Goal: Information Seeking & Learning: Learn about a topic

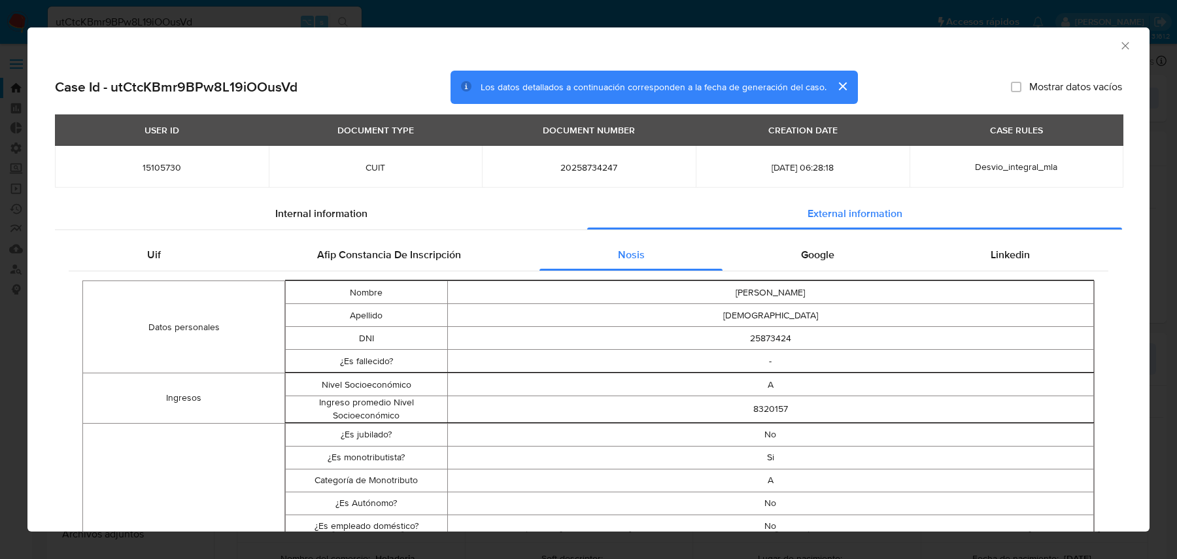
select select "10"
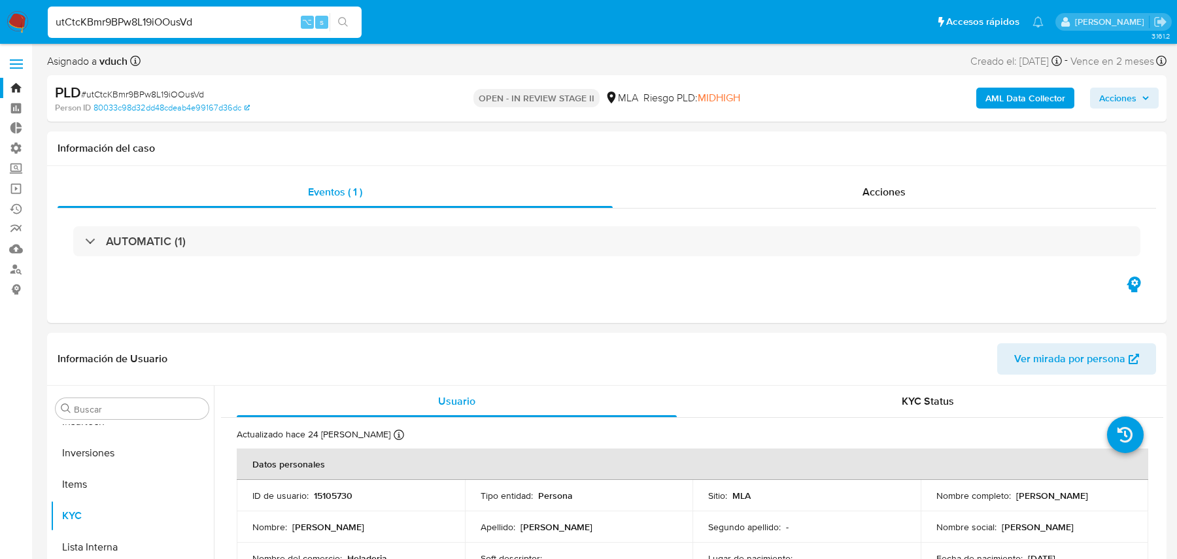
click at [220, 20] on input "utCtcKBmr9BPw8L19iOOusVd" at bounding box center [205, 22] width 314 height 17
paste input "tI2z6NfvI0CAJihFBSluO7LQ"
type input "tI2z6NfvI0CAJihFBSluO7LQ"
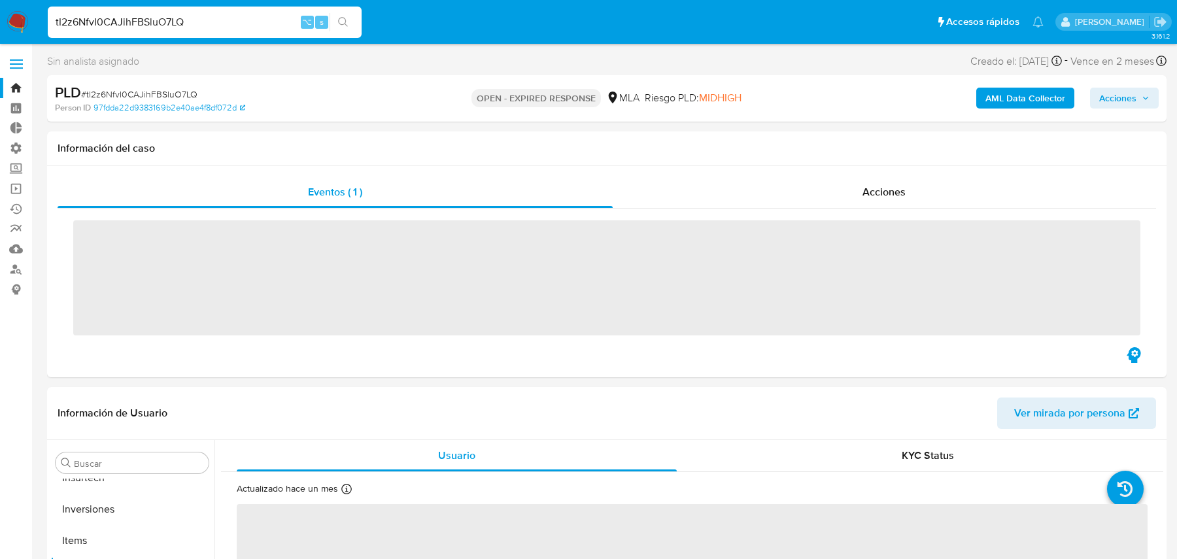
scroll to position [677, 0]
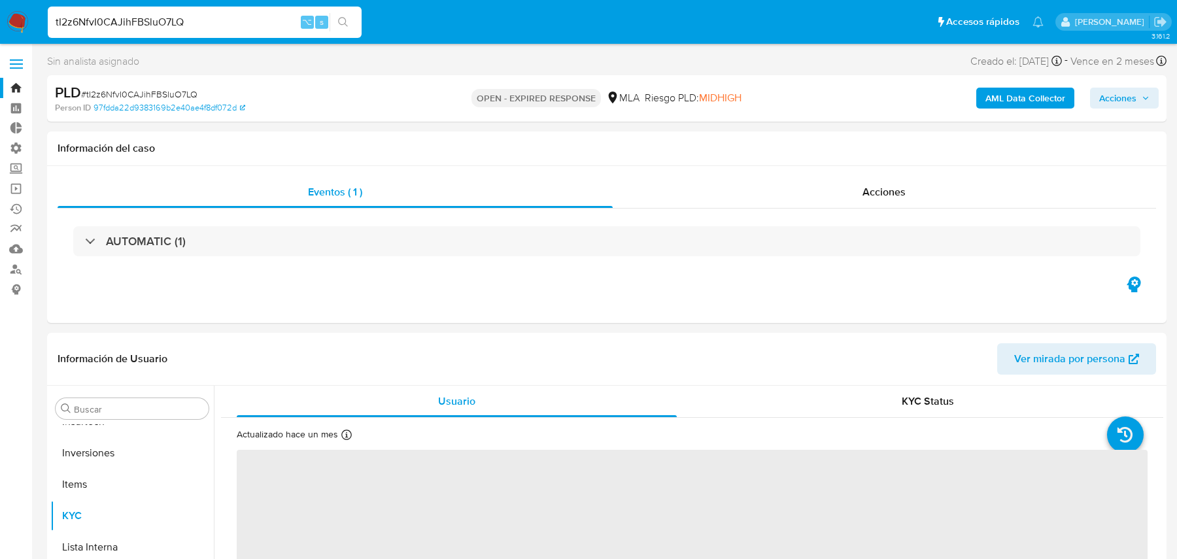
click at [1032, 104] on b "AML Data Collector" at bounding box center [1025, 98] width 80 height 21
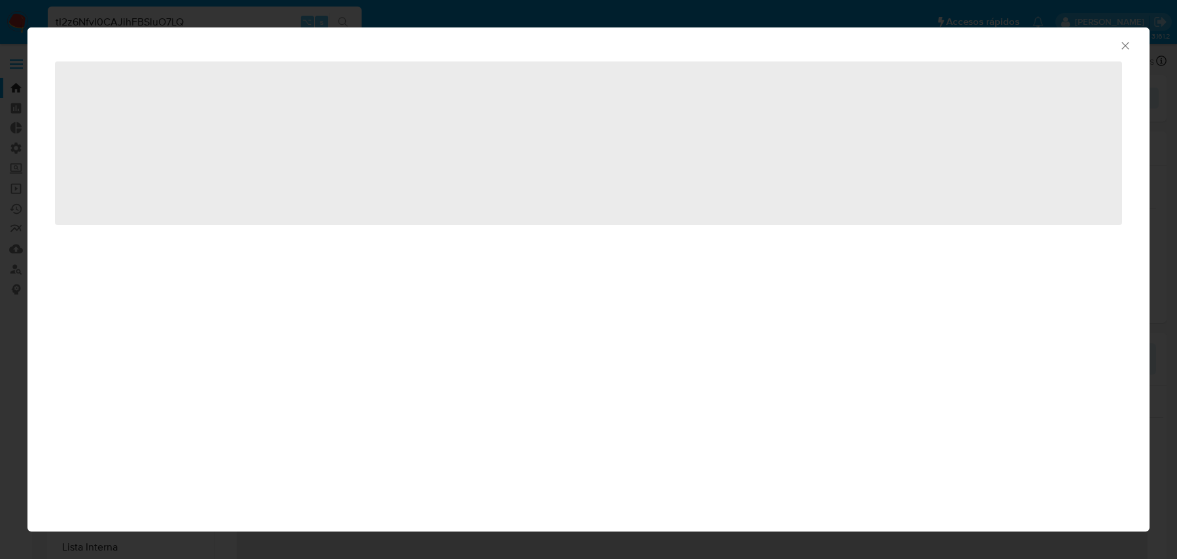
select select "10"
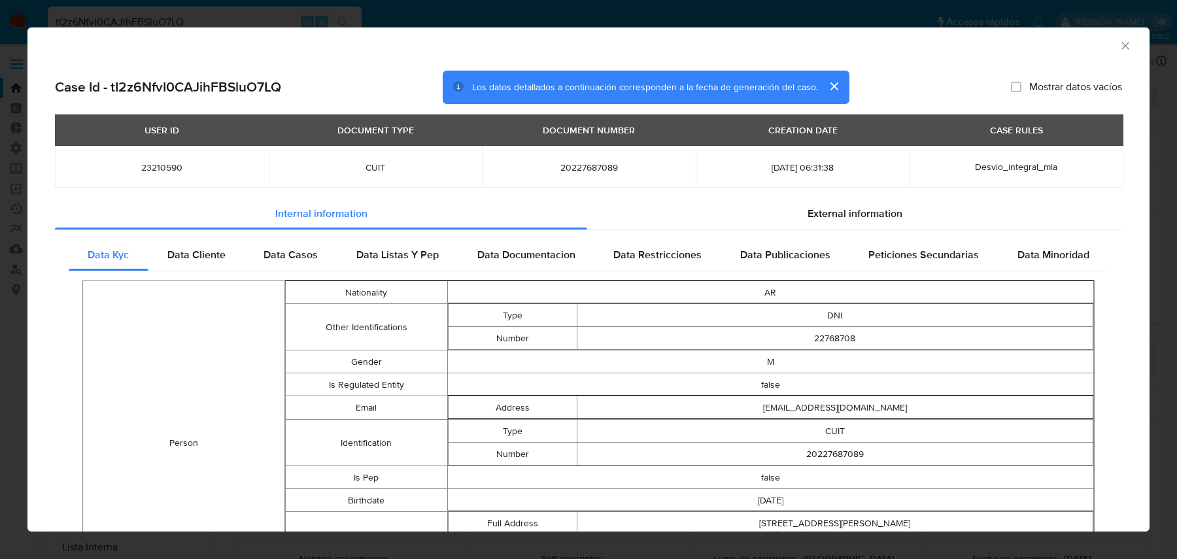
click at [217, 300] on td "Person" at bounding box center [184, 443] width 202 height 324
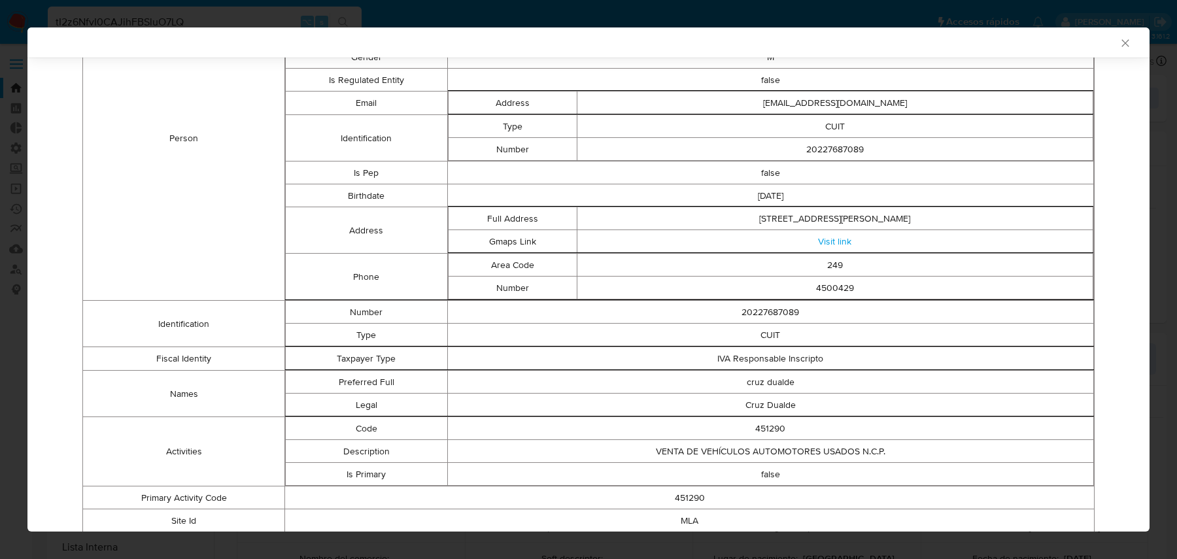
scroll to position [416, 0]
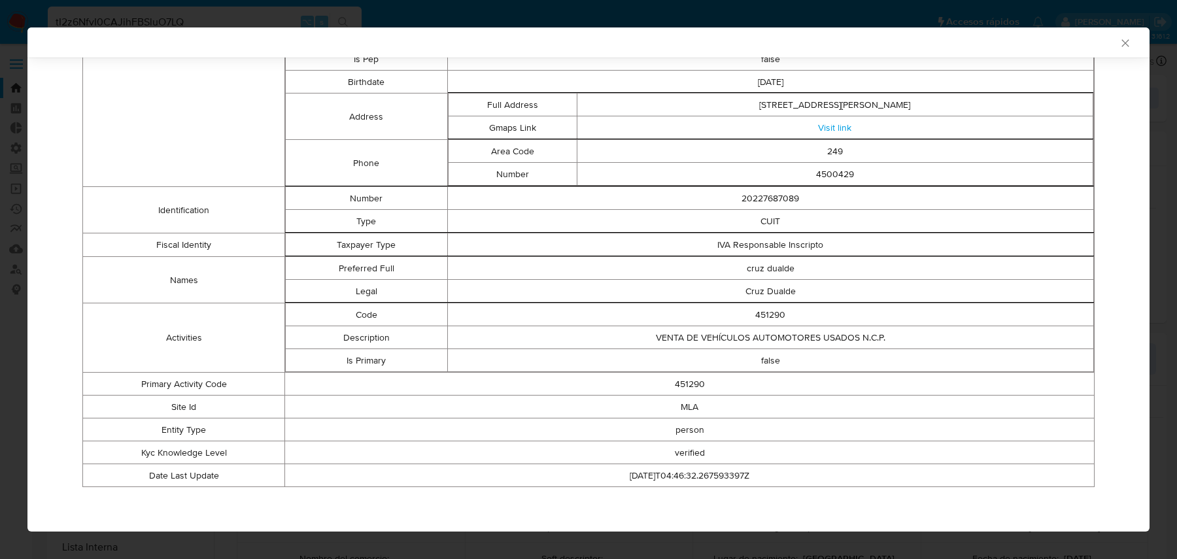
click at [564, 328] on td "VENTA DE VEHÍCULOS AUTOMOTORES USADOS N.C.P." at bounding box center [770, 337] width 647 height 23
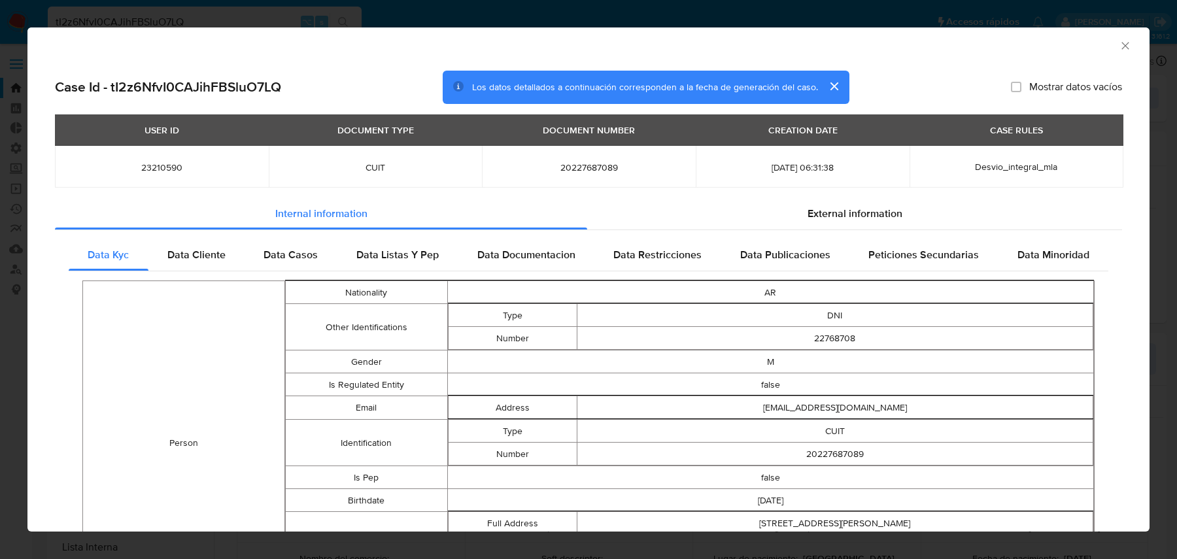
click at [837, 226] on div "External information" at bounding box center [854, 213] width 535 height 31
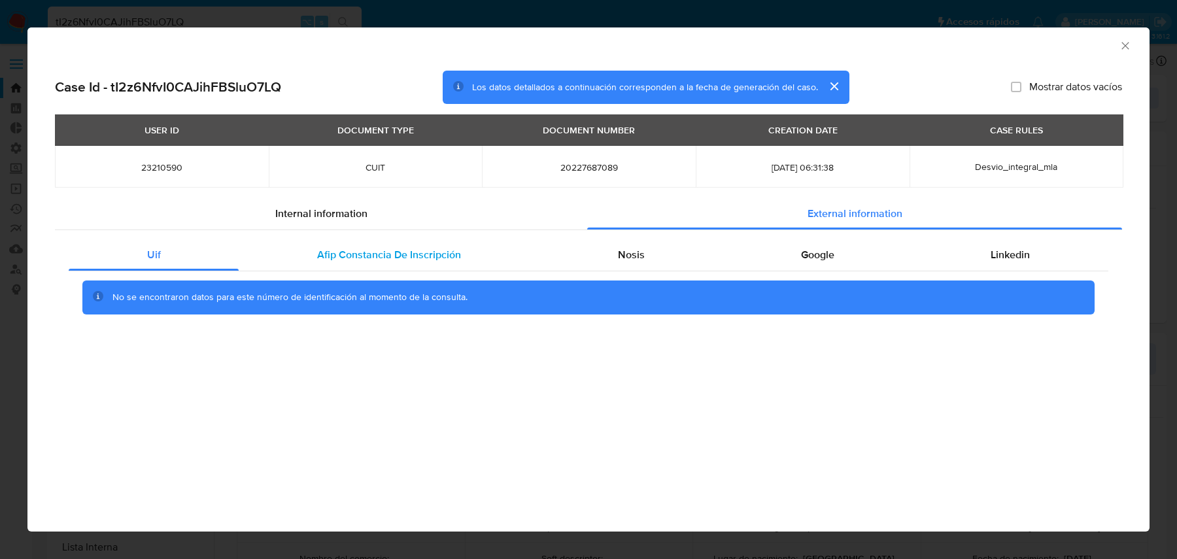
click at [416, 269] on div "Afip Constancia De Inscripción" at bounding box center [389, 254] width 300 height 31
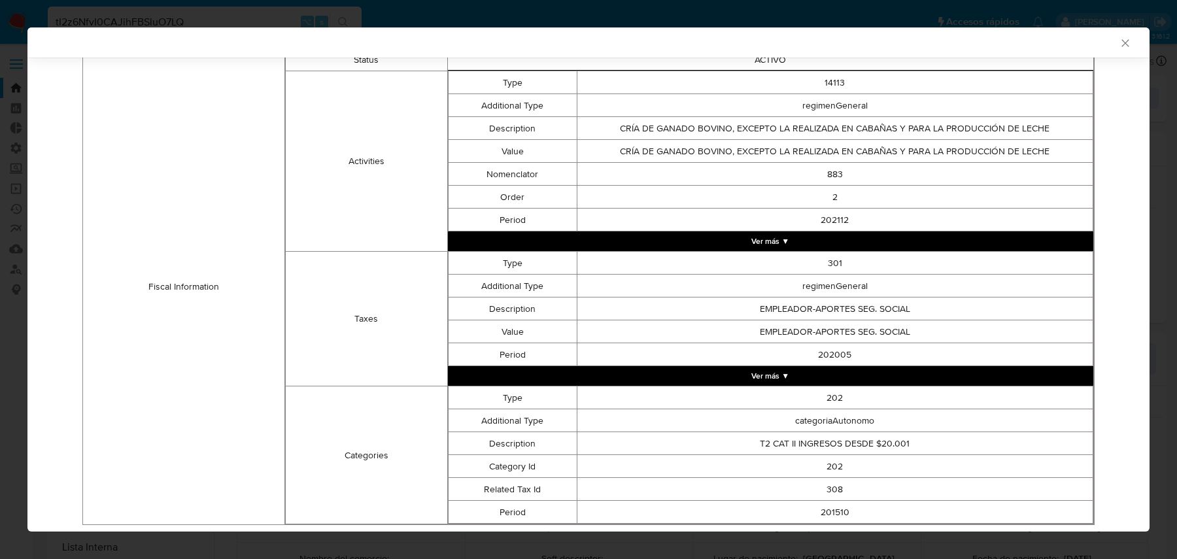
scroll to position [476, 0]
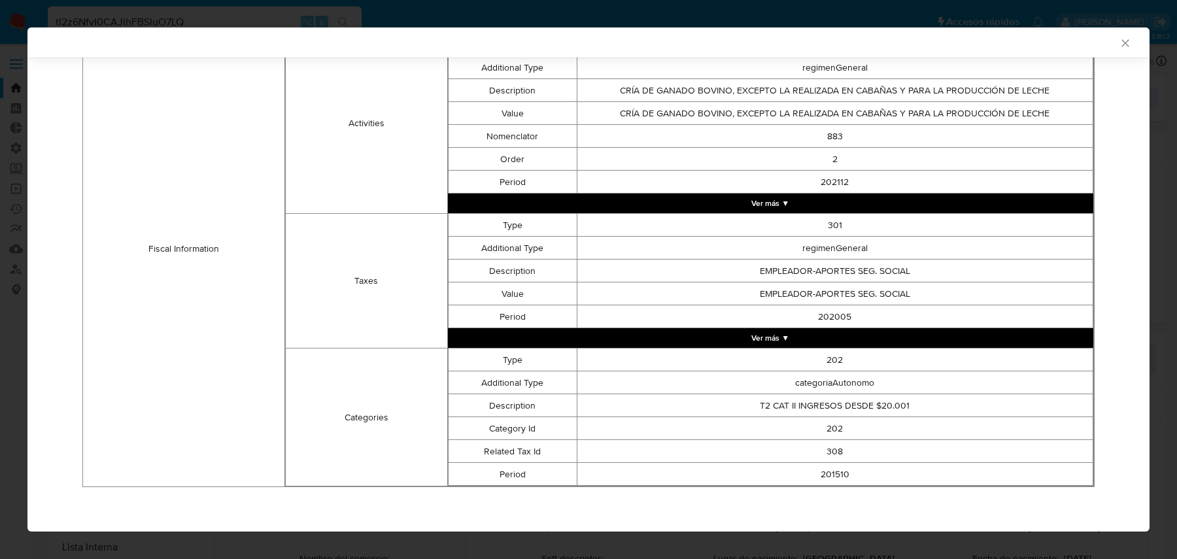
click at [648, 188] on td "202112" at bounding box center [835, 182] width 516 height 23
click at [632, 201] on button "Ver más ▼" at bounding box center [771, 204] width 646 height 20
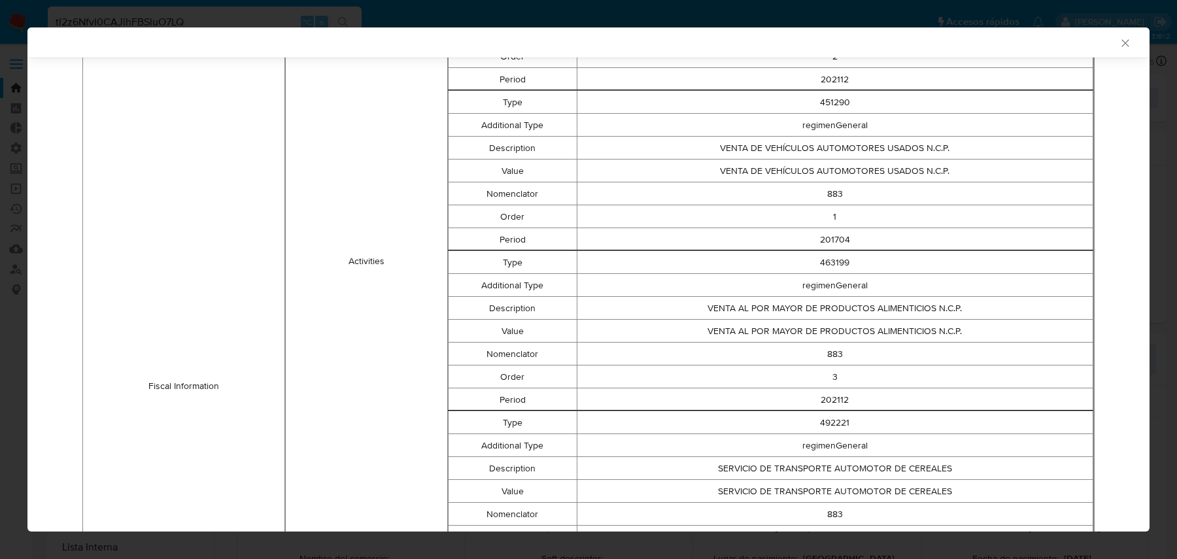
scroll to position [552, 0]
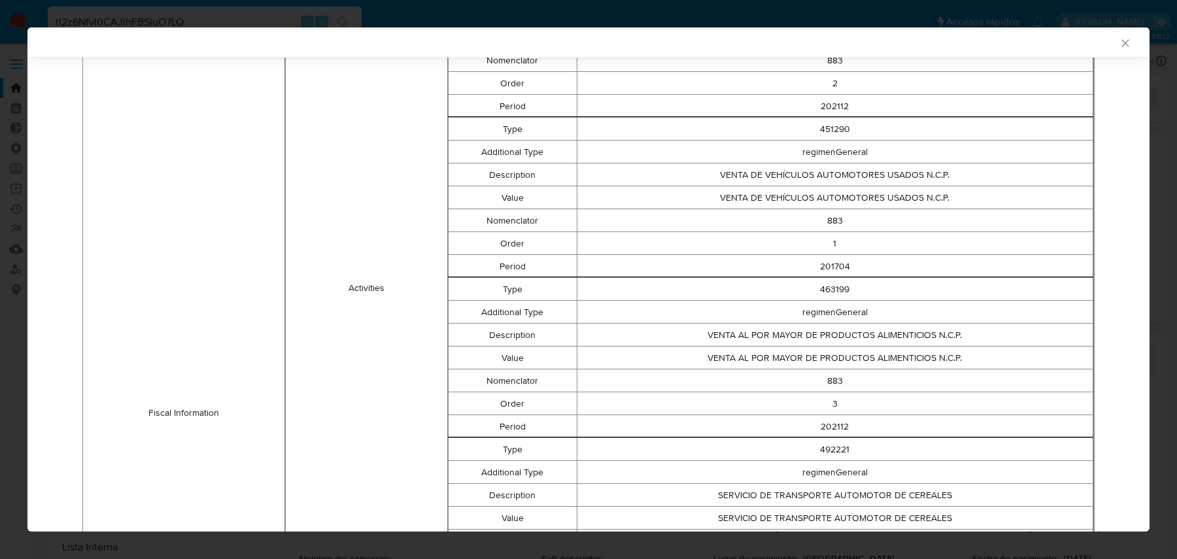
click at [632, 201] on td "VENTA DE VEHÍCULOS AUTOMOTORES USADOS N.C.P." at bounding box center [835, 197] width 516 height 23
click at [293, 16] on div "AML Data Collector Case Id - tI2z6NfvI0CAJihFBSluO7LQ Los datos detallados a co…" at bounding box center [588, 279] width 1177 height 559
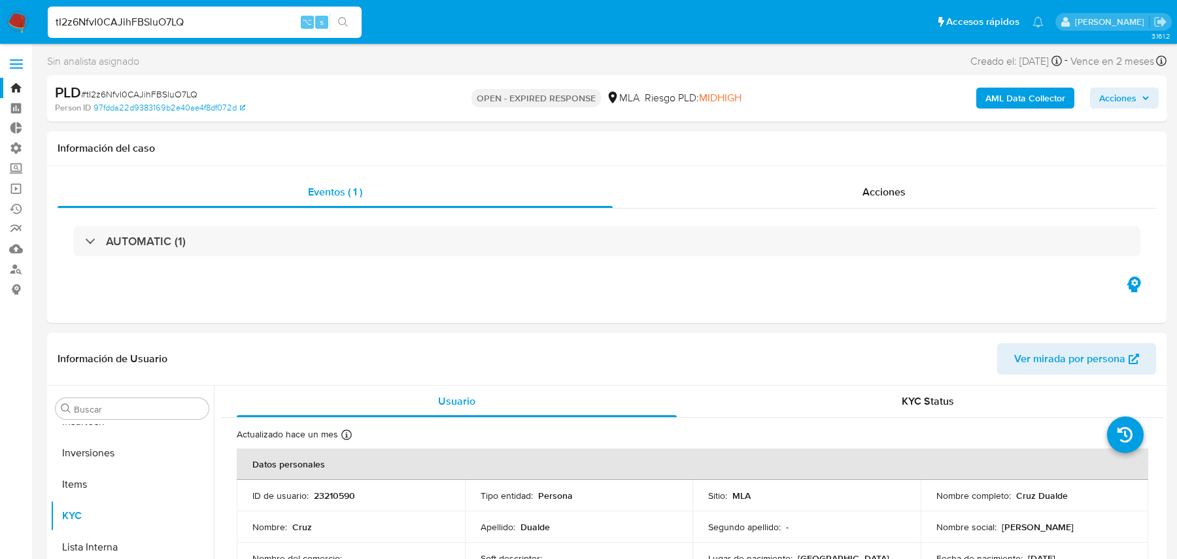
click at [256, 18] on input "tI2z6NfvI0CAJihFBSluO7LQ" at bounding box center [205, 22] width 314 height 17
paste input "uDobUGhelkv0XKpl06VM0HNy"
type input "uDobUGhelkv0XKpl06VM0HNy"
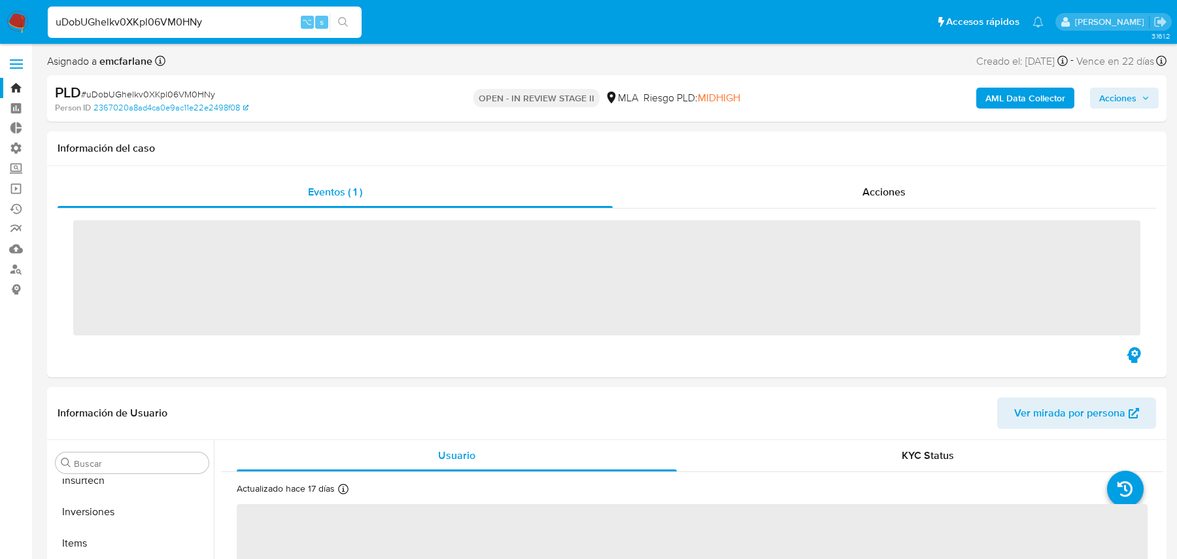
scroll to position [677, 0]
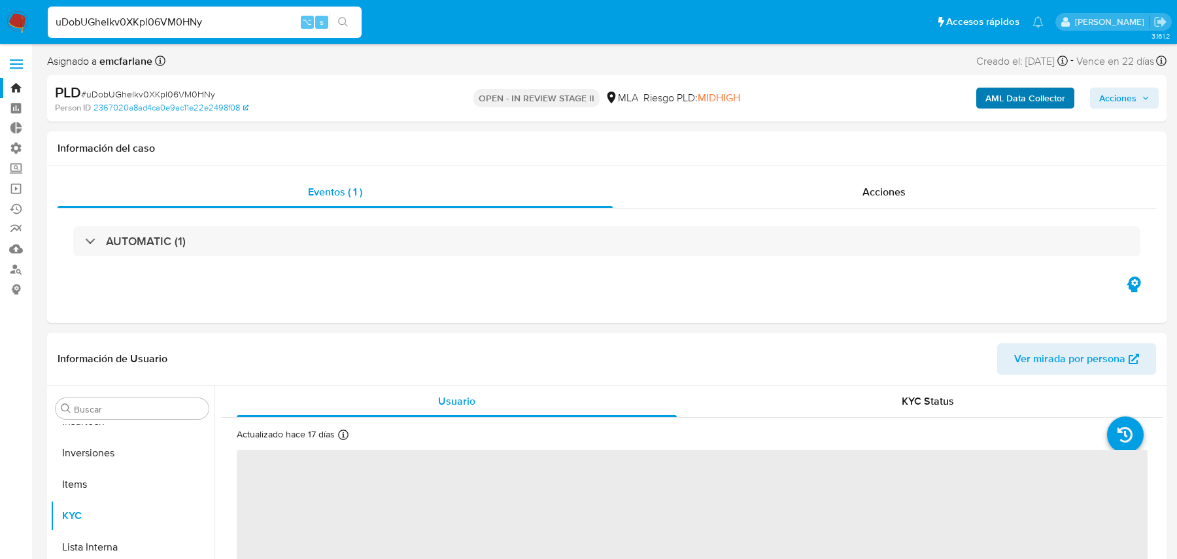
select select "10"
click at [1038, 104] on b "AML Data Collector" at bounding box center [1025, 98] width 80 height 21
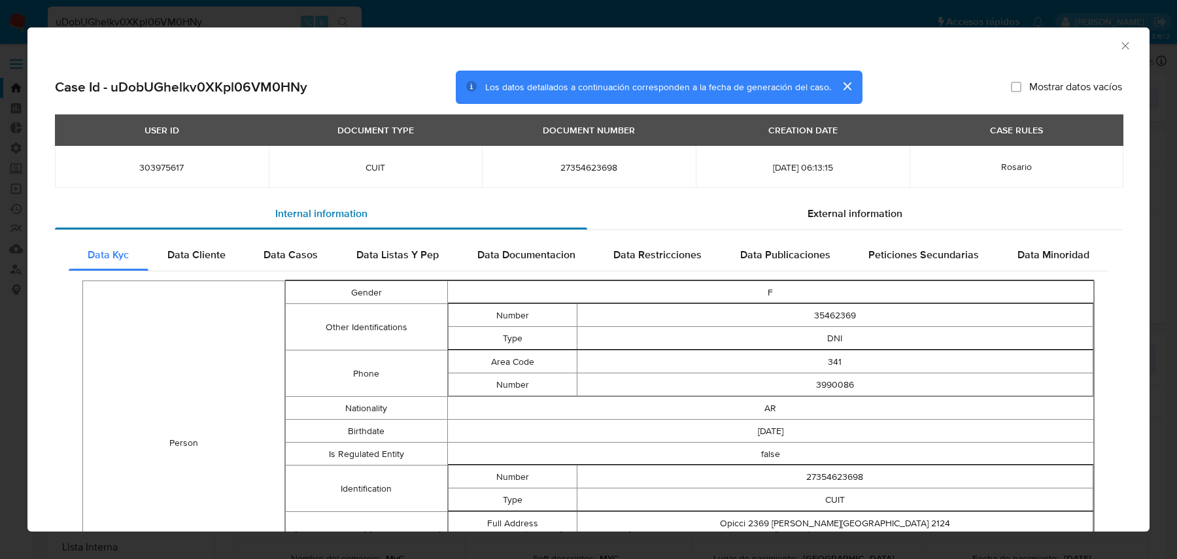
scroll to position [397, 0]
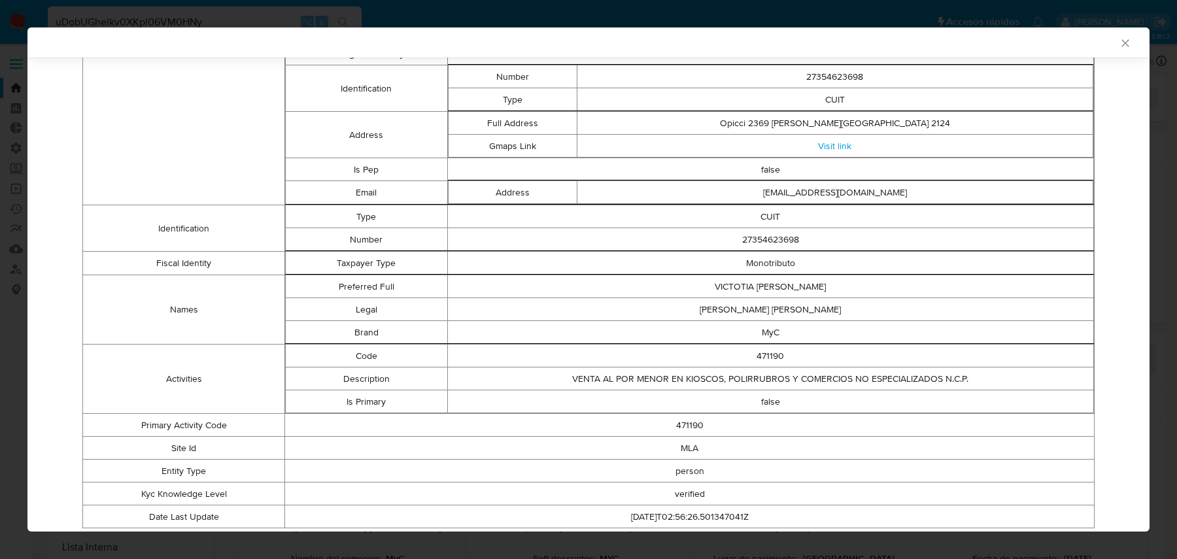
click at [697, 371] on td "VENTA AL POR MENOR EN KIOSCOS, POLIRRUBROS Y COMERCIOS NO ESPECIALIZADOS N.C.P." at bounding box center [770, 378] width 647 height 23
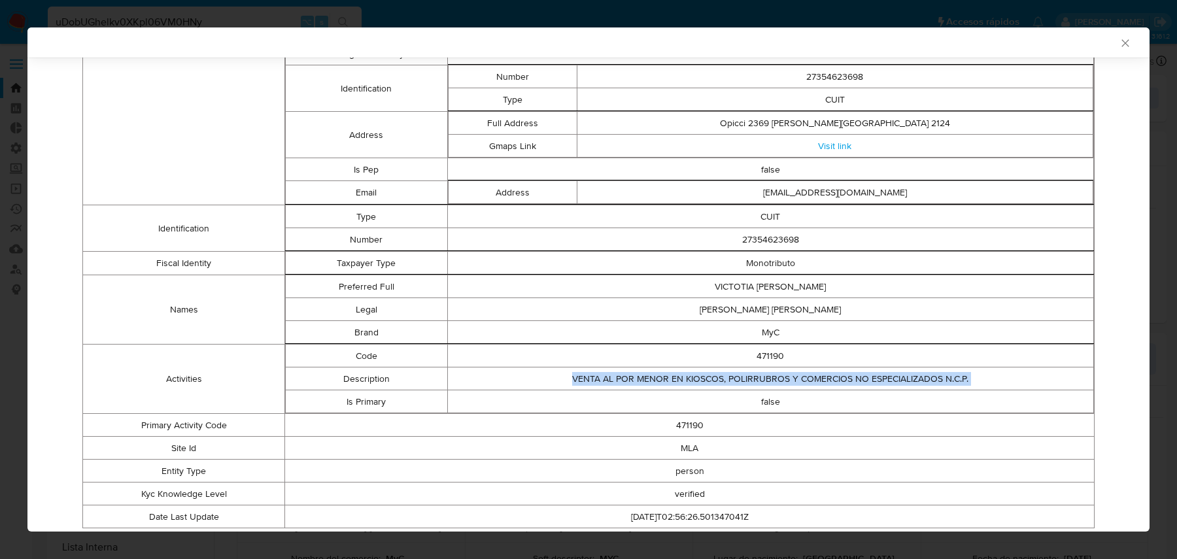
click at [697, 371] on td "VENTA AL POR MENOR EN KIOSCOS, POLIRRUBROS Y COMERCIOS NO ESPECIALIZADOS N.C.P." at bounding box center [770, 378] width 647 height 23
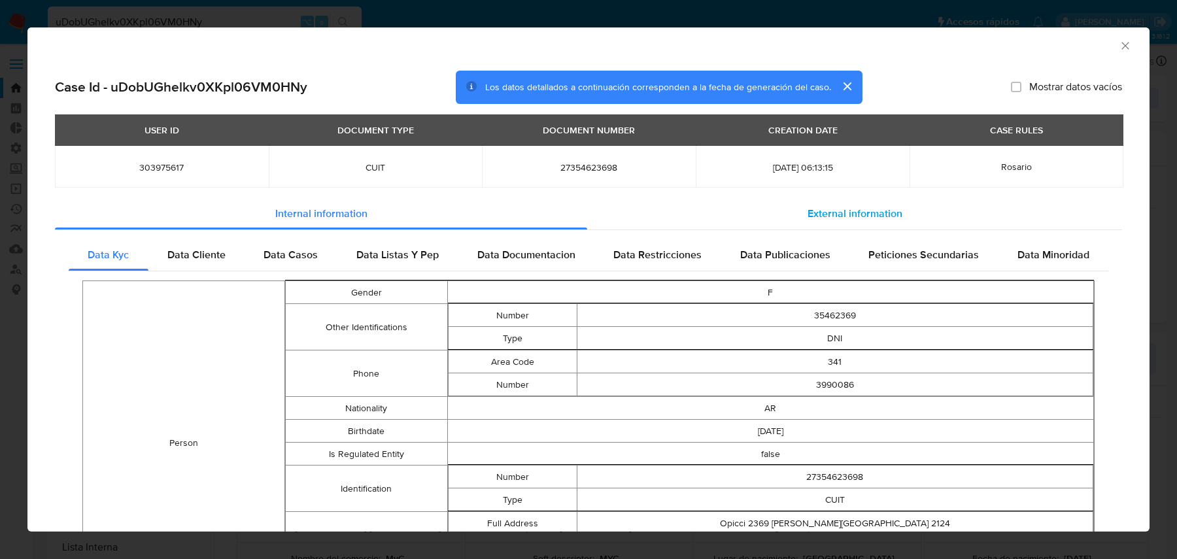
click at [747, 200] on div "External information" at bounding box center [854, 213] width 535 height 31
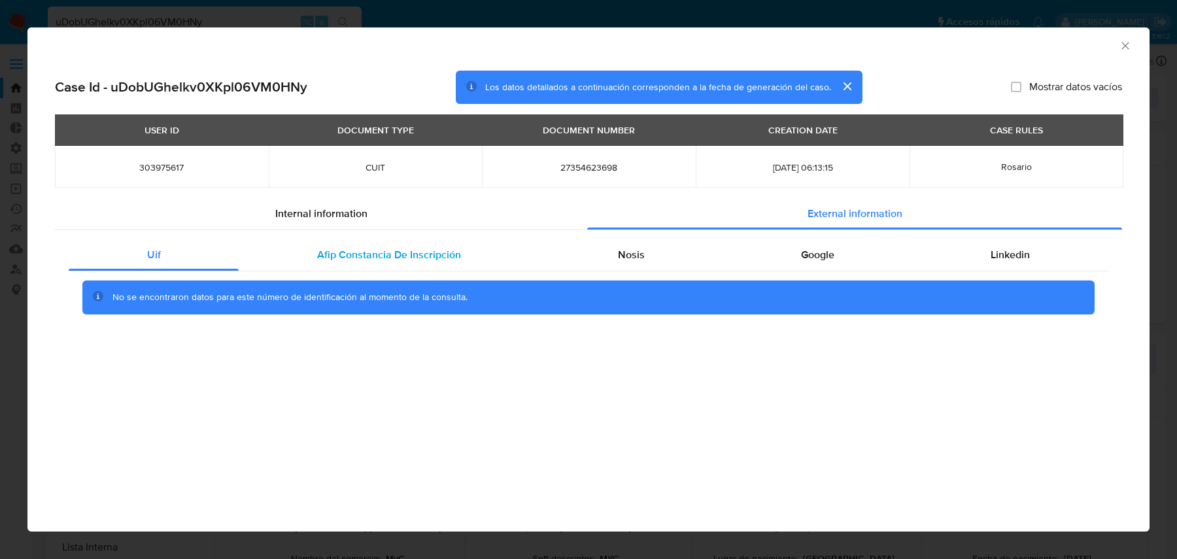
click at [335, 247] on span "Afip Constancia De Inscripción" at bounding box center [389, 254] width 144 height 15
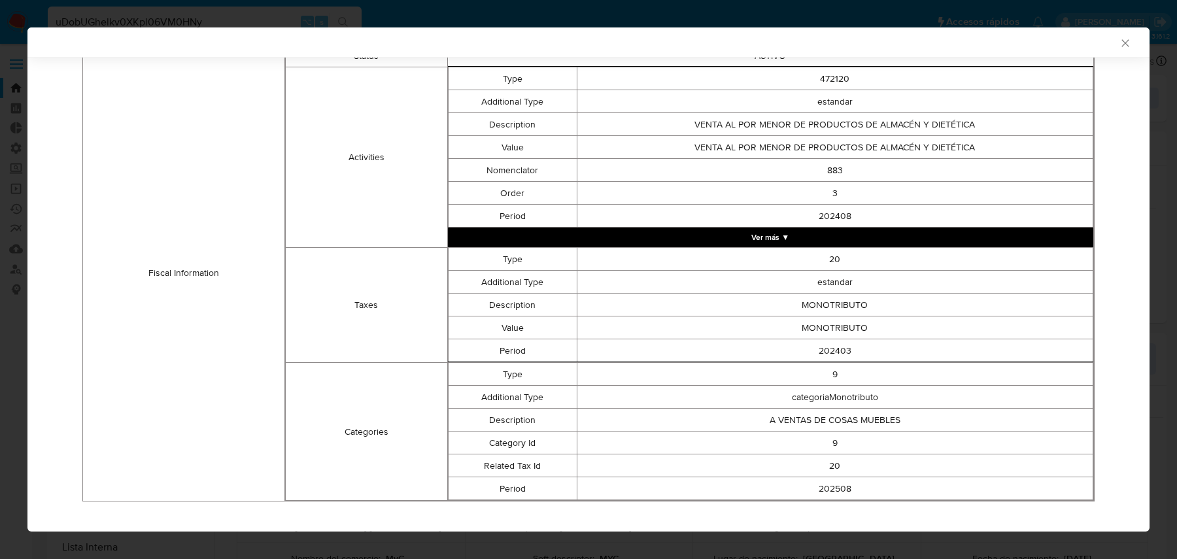
scroll to position [445, 0]
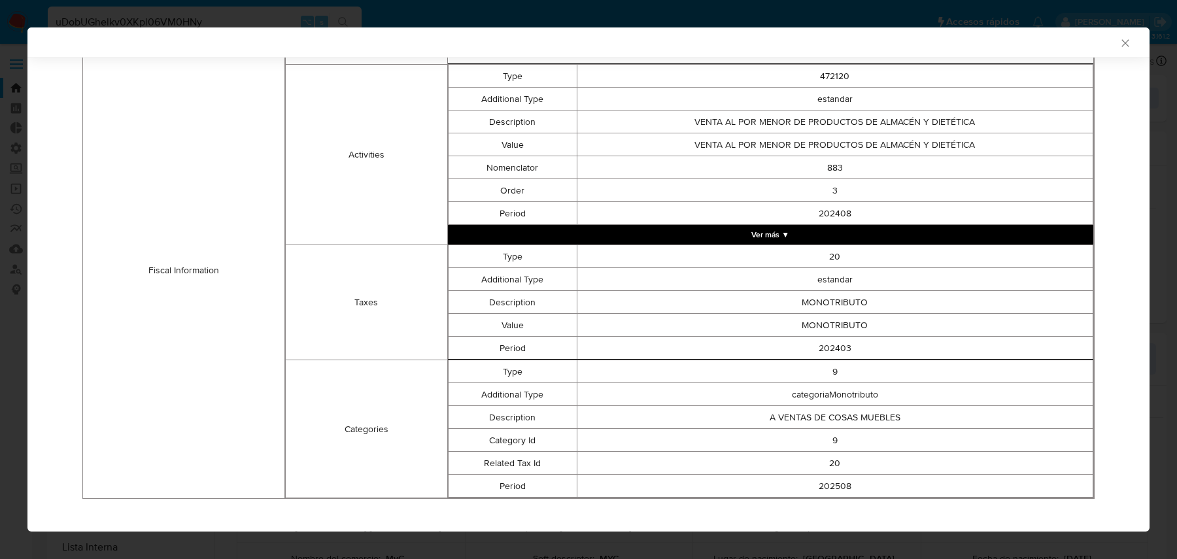
click at [673, 232] on button "Ver más ▼" at bounding box center [771, 235] width 646 height 20
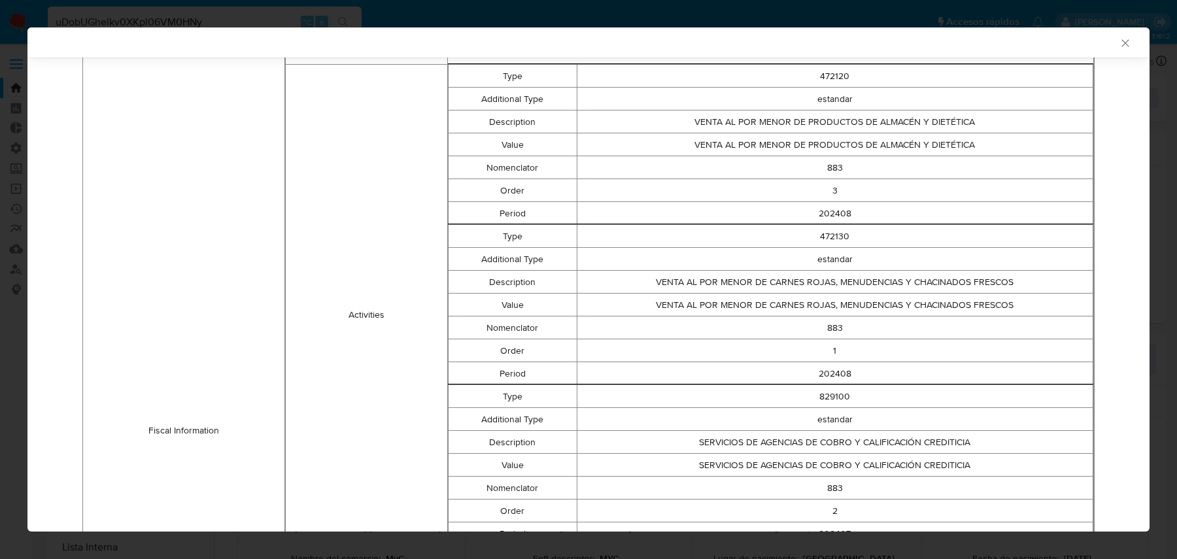
scroll to position [469, 0]
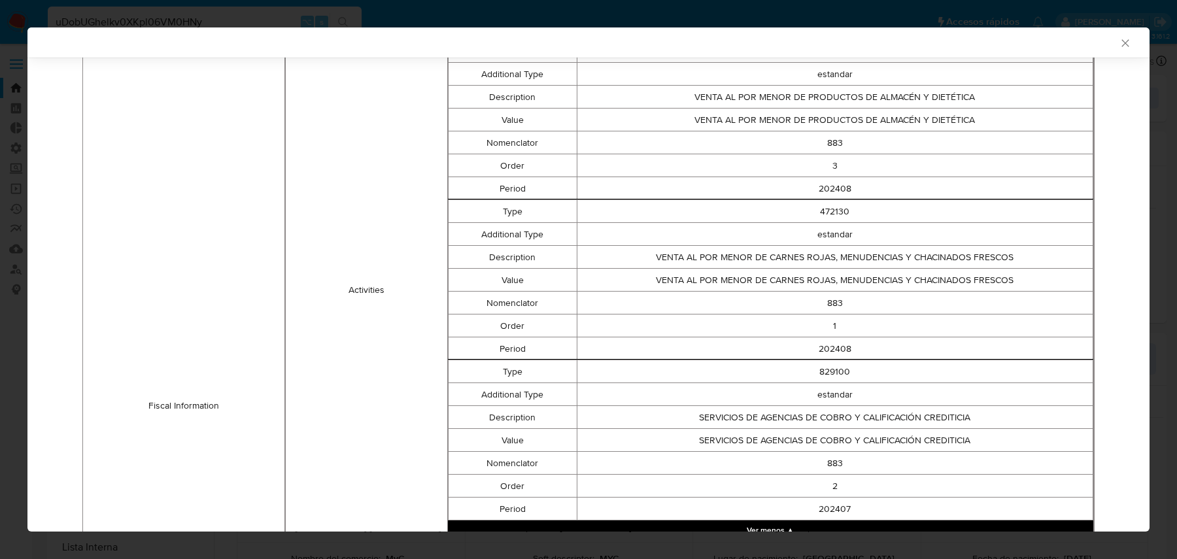
click at [799, 310] on td "883" at bounding box center [835, 303] width 516 height 23
click at [358, 21] on div "AML Data Collector Case Id - uDobUGhelkv0XKpl06VM0HNy Los datos detallados a co…" at bounding box center [588, 279] width 1177 height 559
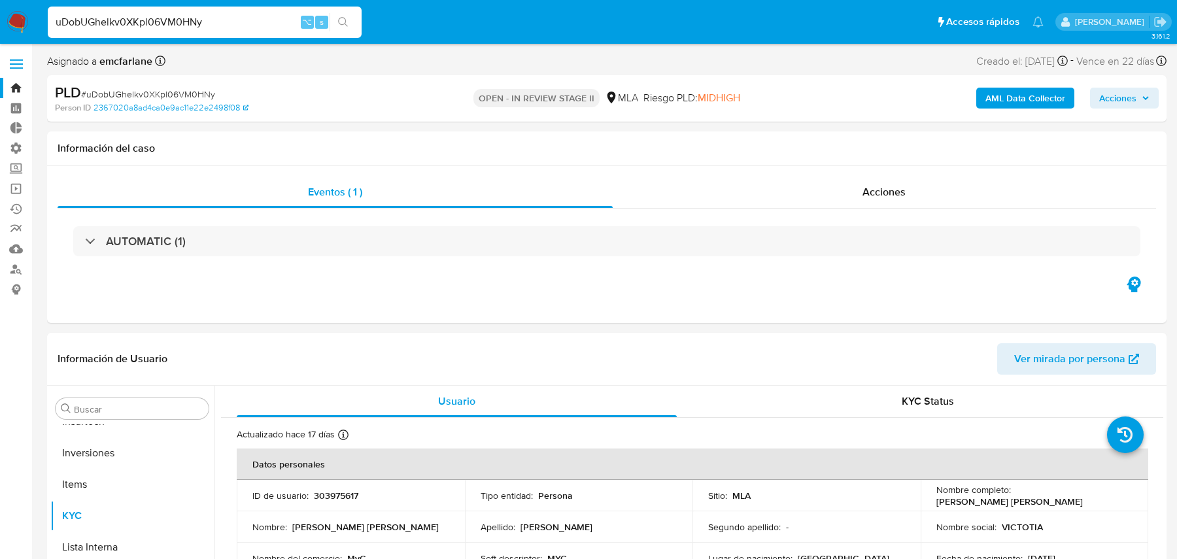
click at [233, 18] on input "uDobUGhelkv0XKpl06VM0HNy" at bounding box center [205, 22] width 314 height 17
click at [238, 21] on input "uDobUGhelkv0XKpl06VM0HNy" at bounding box center [205, 22] width 314 height 17
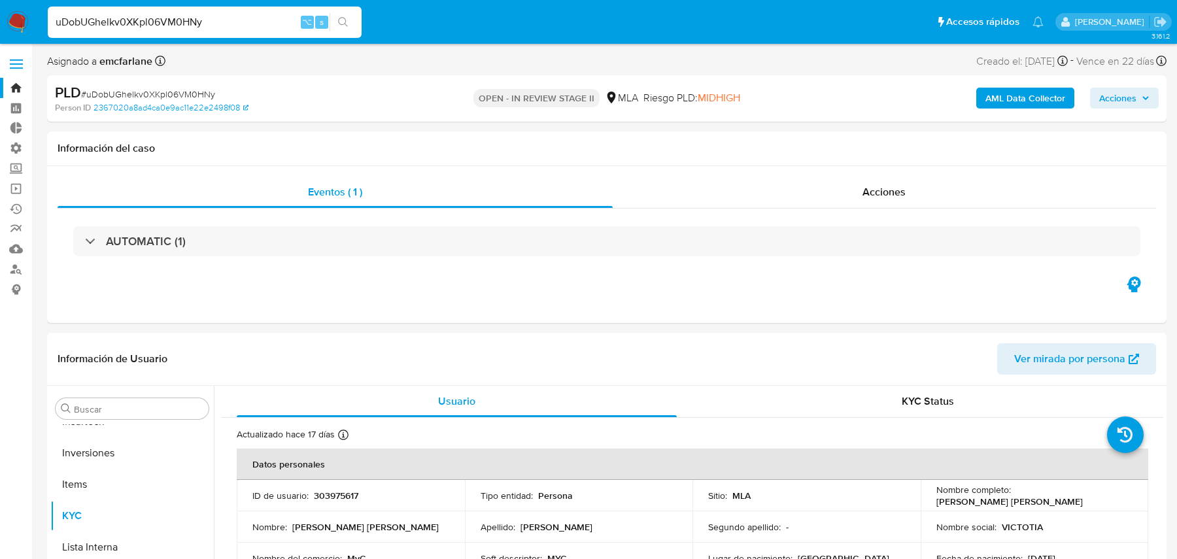
paste input "tI2z6NfvI0CAJihFBSluO7LQ"
type input "tI2z6NfvI0CAJihFBSluO7LQ"
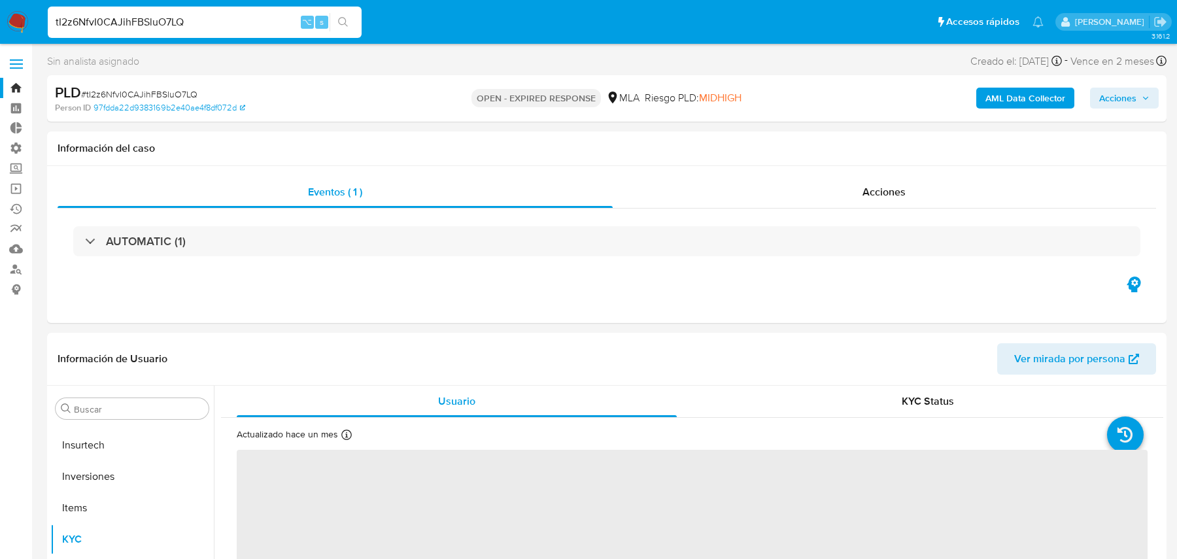
scroll to position [677, 0]
select select "10"
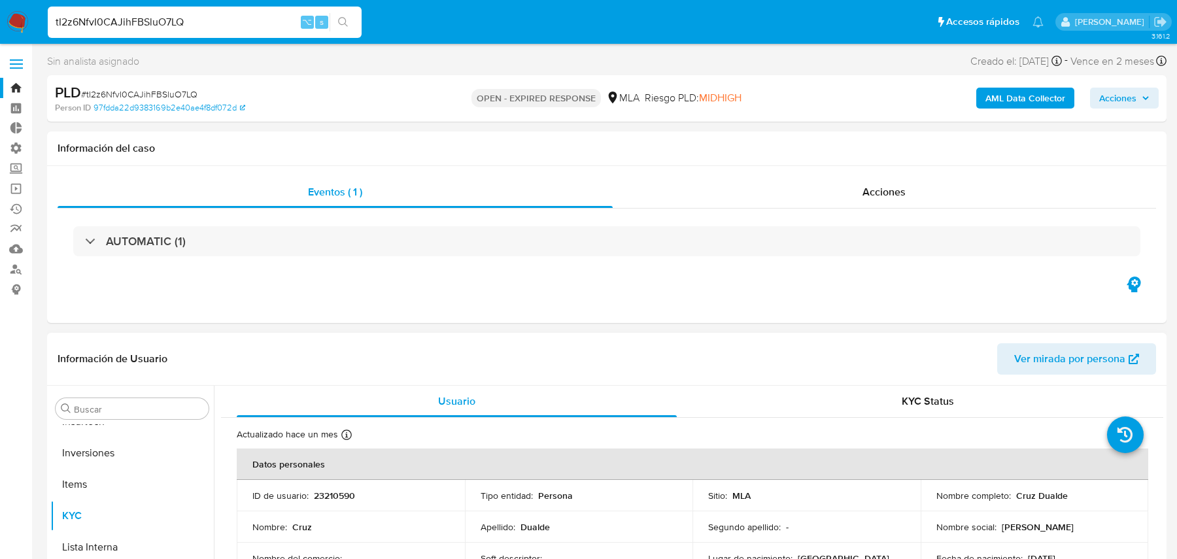
click at [192, 27] on input "tI2z6NfvI0CAJihFBSluO7LQ" at bounding box center [205, 22] width 314 height 17
paste input "uDobUGhelkv0XKpl06VM0HNy"
type input "uDobUGhelkv0XKpl06VM0HNy"
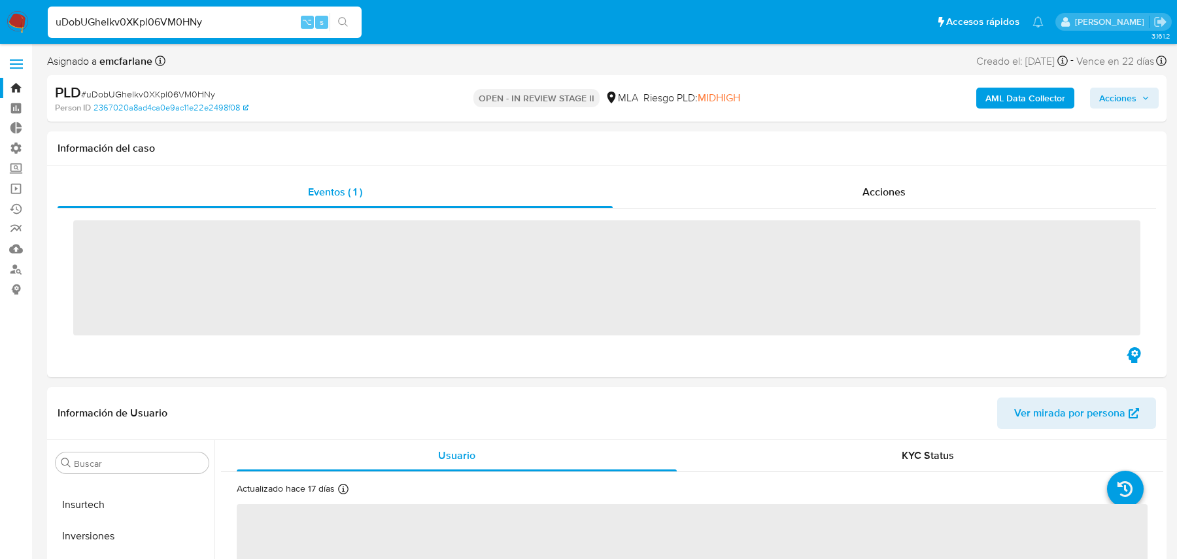
scroll to position [677, 0]
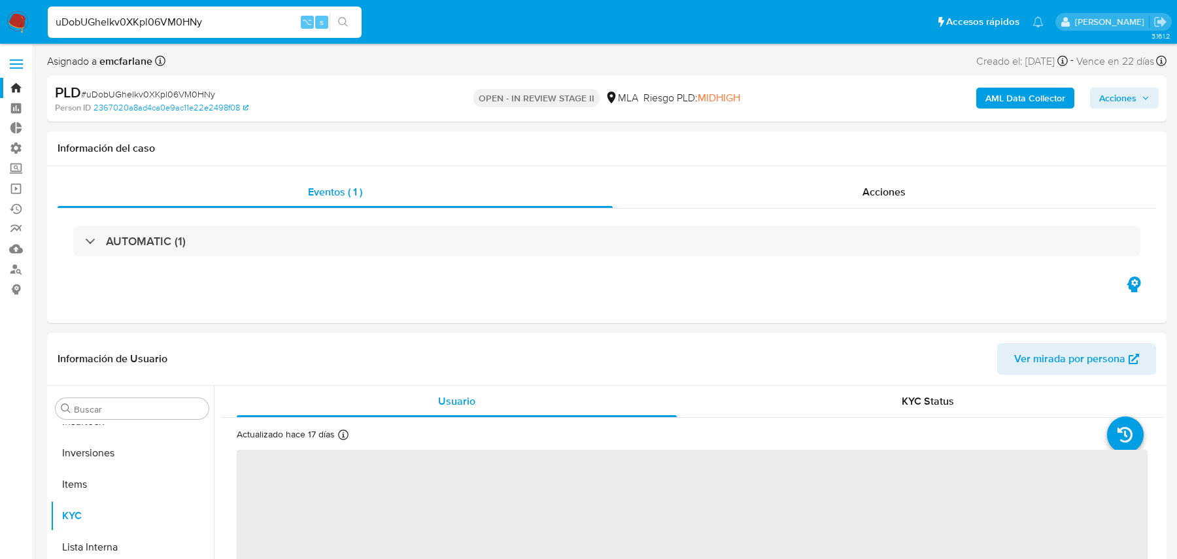
select select "10"
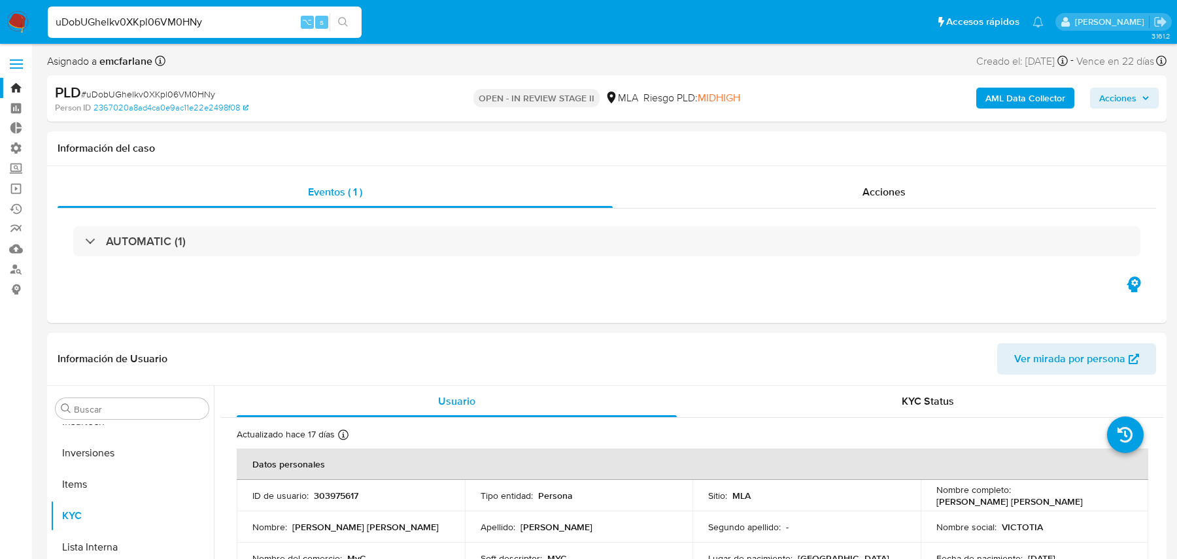
click at [1027, 99] on b "AML Data Collector" at bounding box center [1025, 98] width 80 height 21
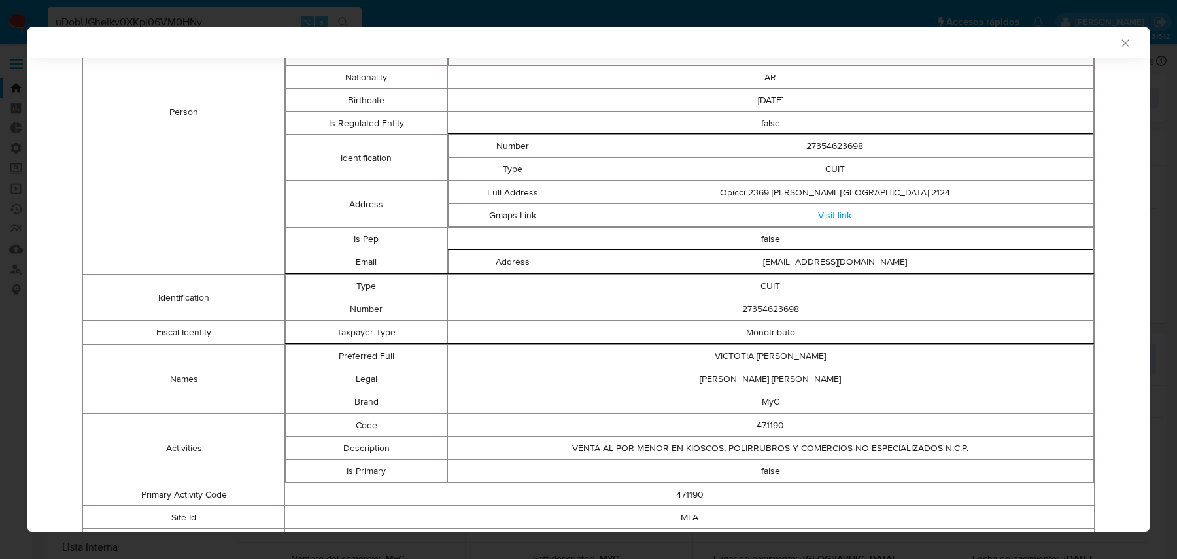
scroll to position [328, 0]
click at [826, 447] on td "VENTA AL POR MENOR EN KIOSCOS, POLIRRUBROS Y COMERCIOS NO ESPECIALIZADOS N.C.P." at bounding box center [770, 448] width 647 height 23
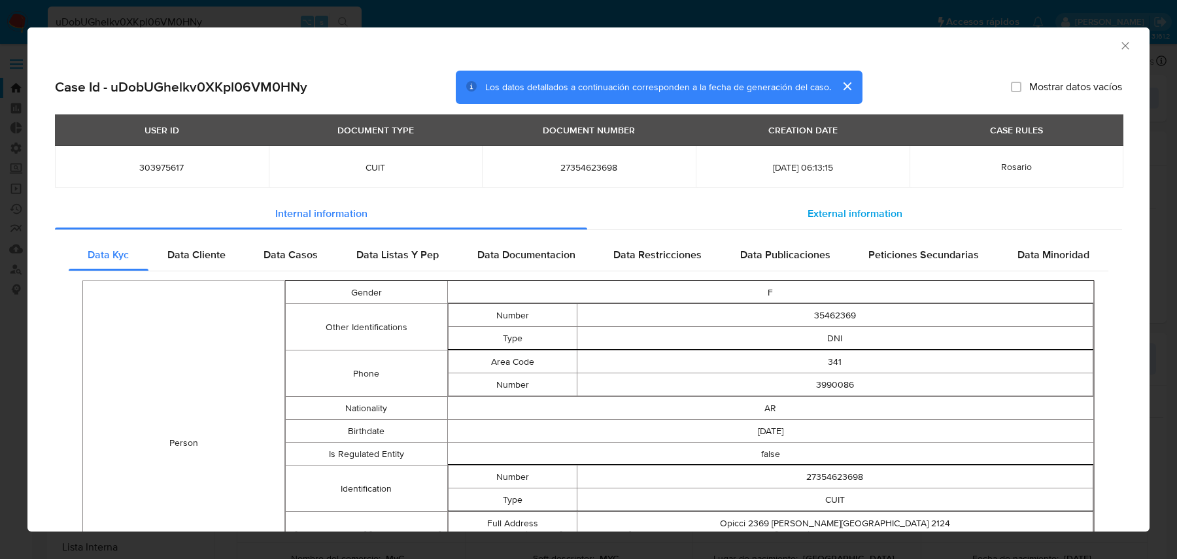
click at [814, 218] on span "External information" at bounding box center [854, 213] width 95 height 15
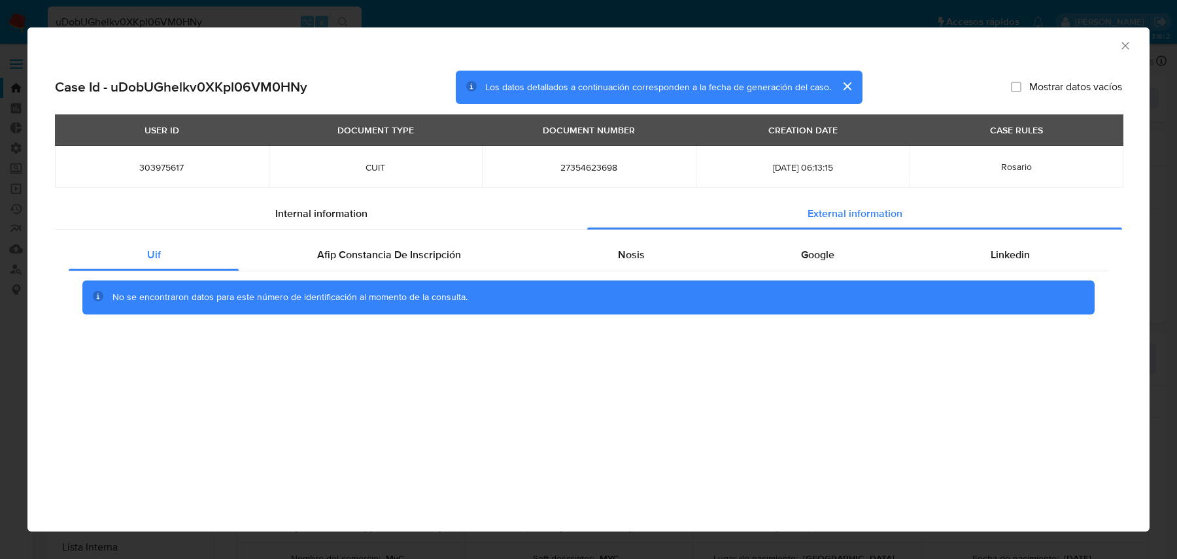
click at [422, 239] on div "Uif Afip Constancia De Inscripción Nosis Google Linkedin No se encontraron dato…" at bounding box center [588, 281] width 1067 height 103
click at [413, 245] on div "Afip Constancia De Inscripción" at bounding box center [389, 254] width 300 height 31
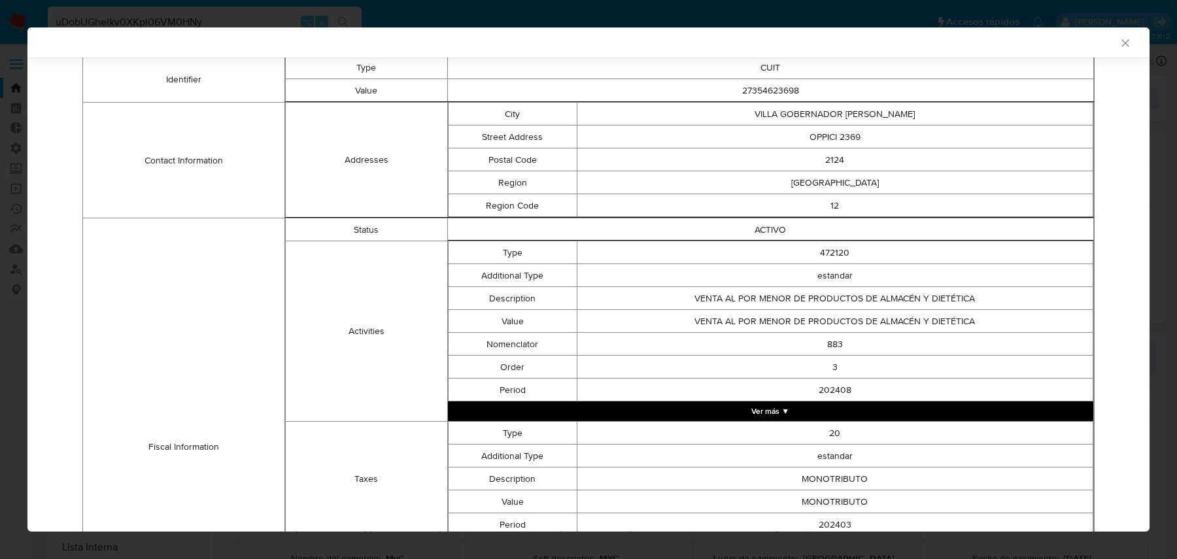
scroll to position [456, 0]
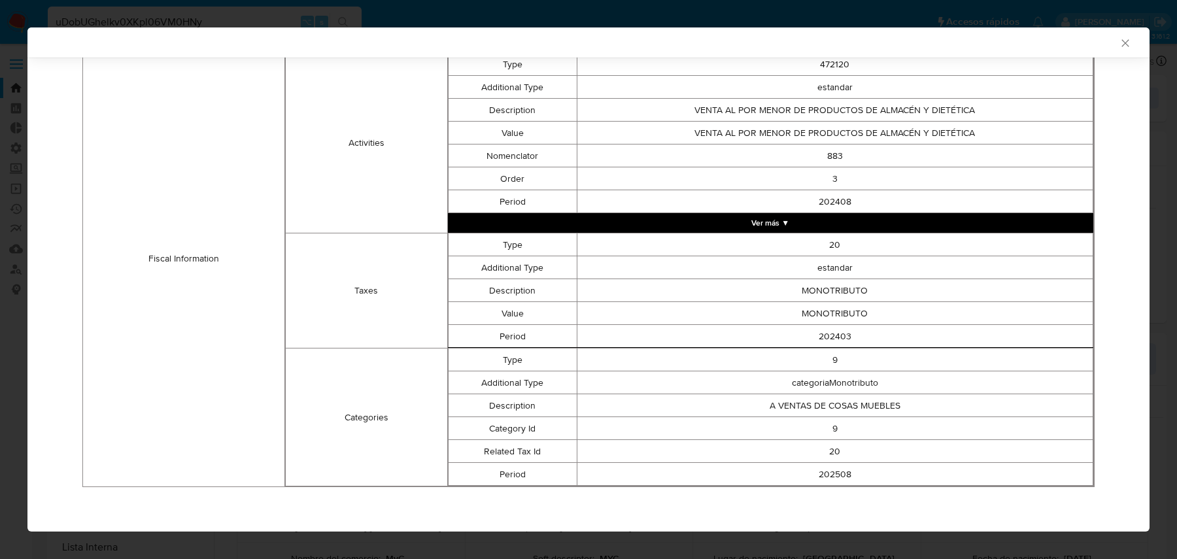
click at [633, 220] on button "Ver más ▼" at bounding box center [771, 223] width 646 height 20
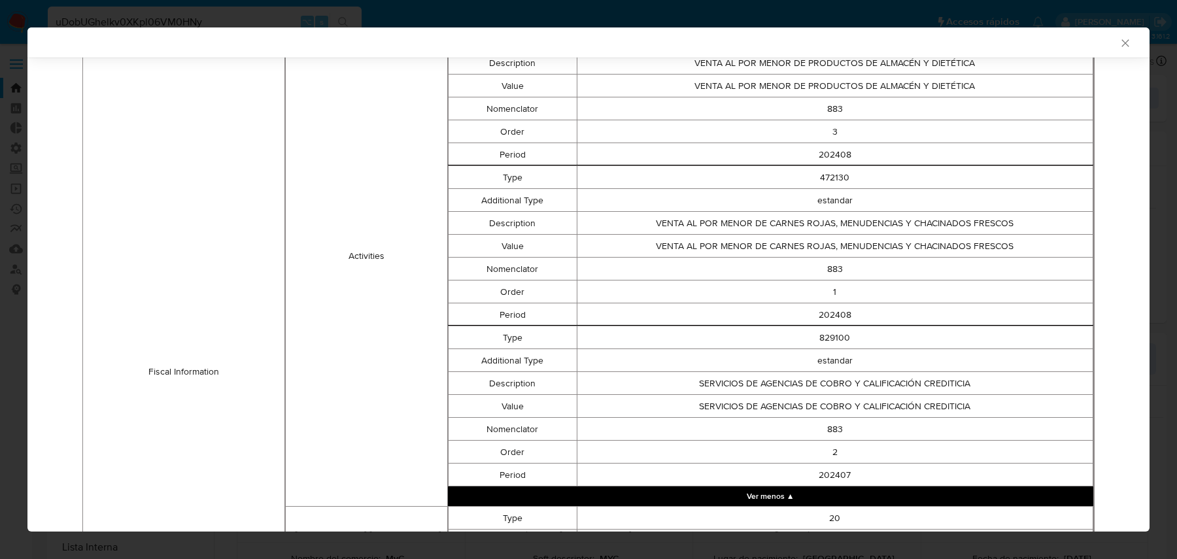
scroll to position [524, 0]
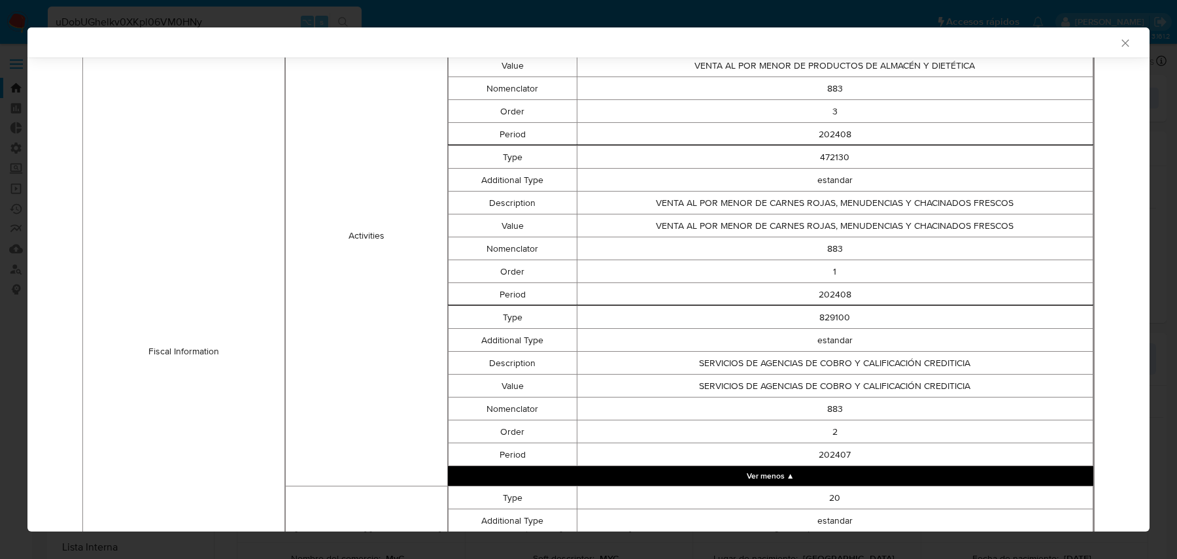
click at [757, 220] on td "VENTA AL POR MENOR DE CARNES ROJAS, MENUDENCIAS Y CHACINADOS FRESCOS" at bounding box center [835, 225] width 516 height 23
